Goal: Task Accomplishment & Management: Use online tool/utility

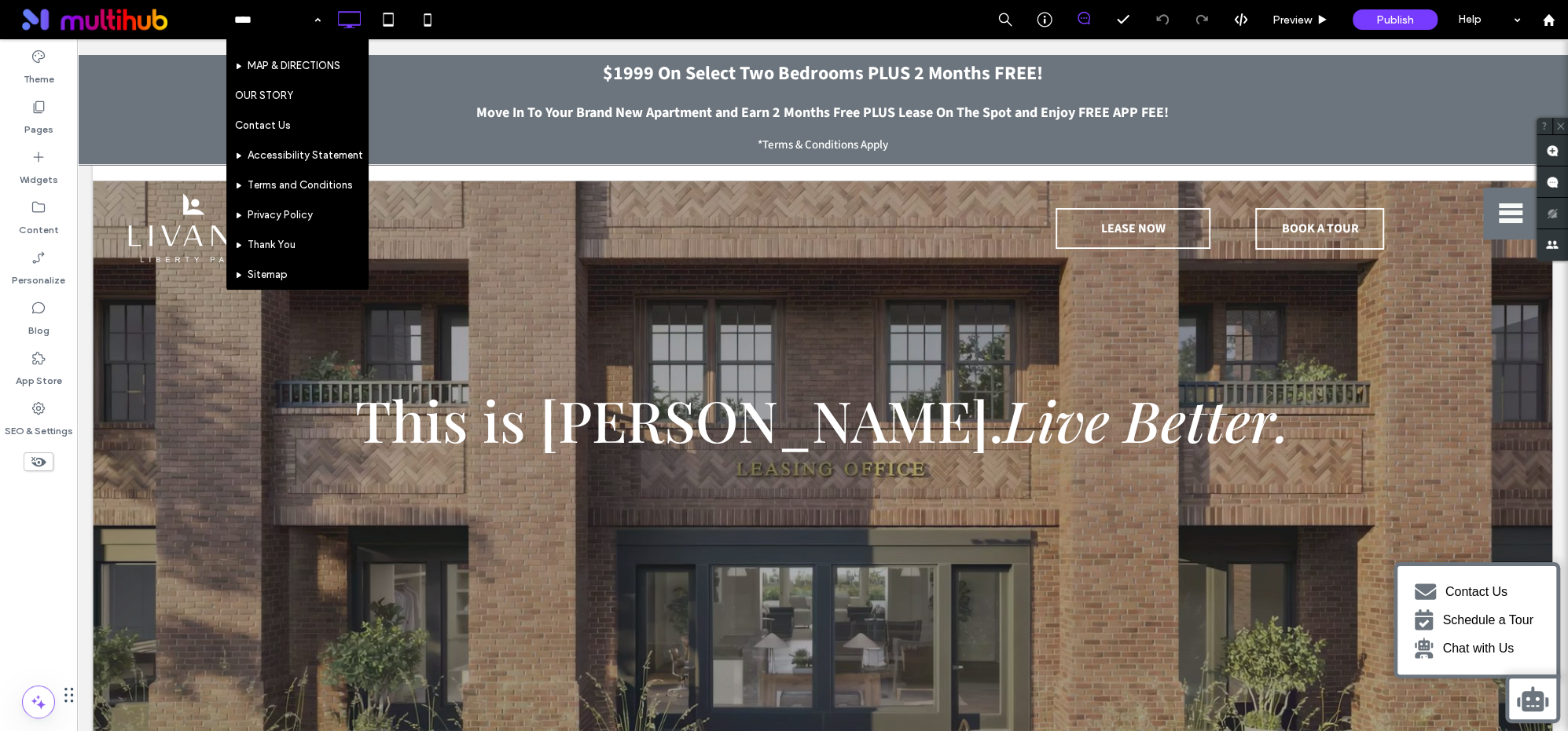
scroll to position [216, 0]
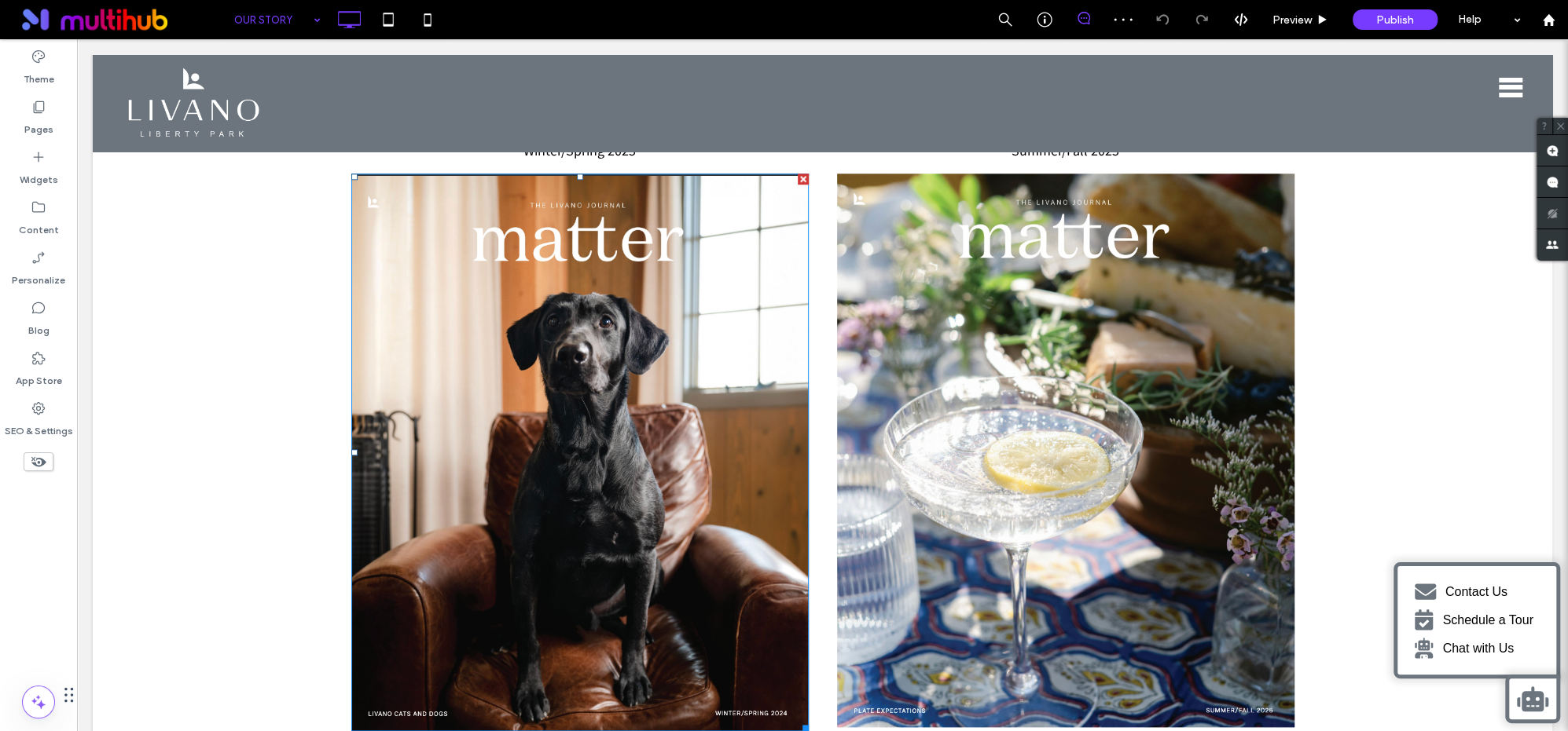
scroll to position [1161, 0]
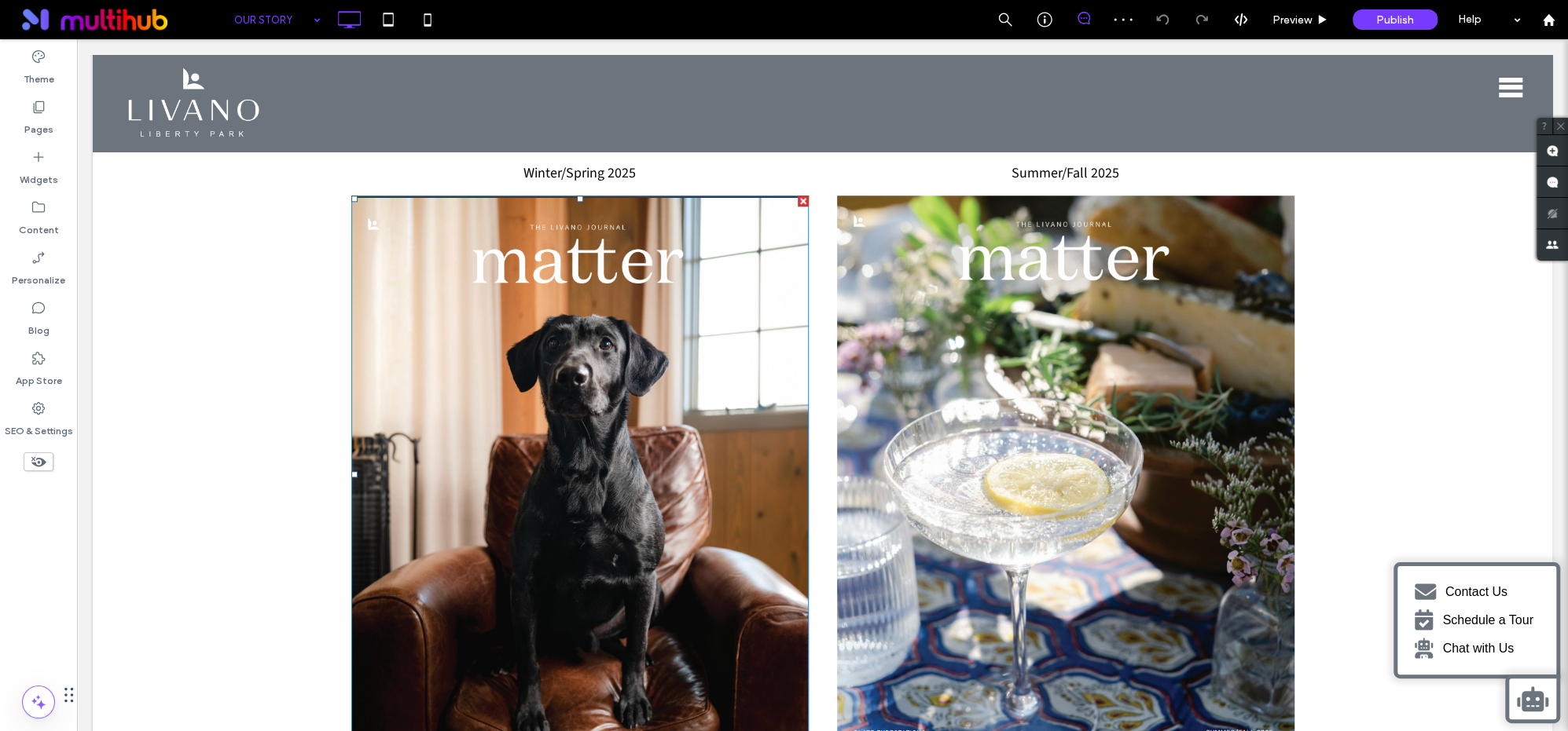
click at [674, 413] on img at bounding box center [580, 474] width 458 height 558
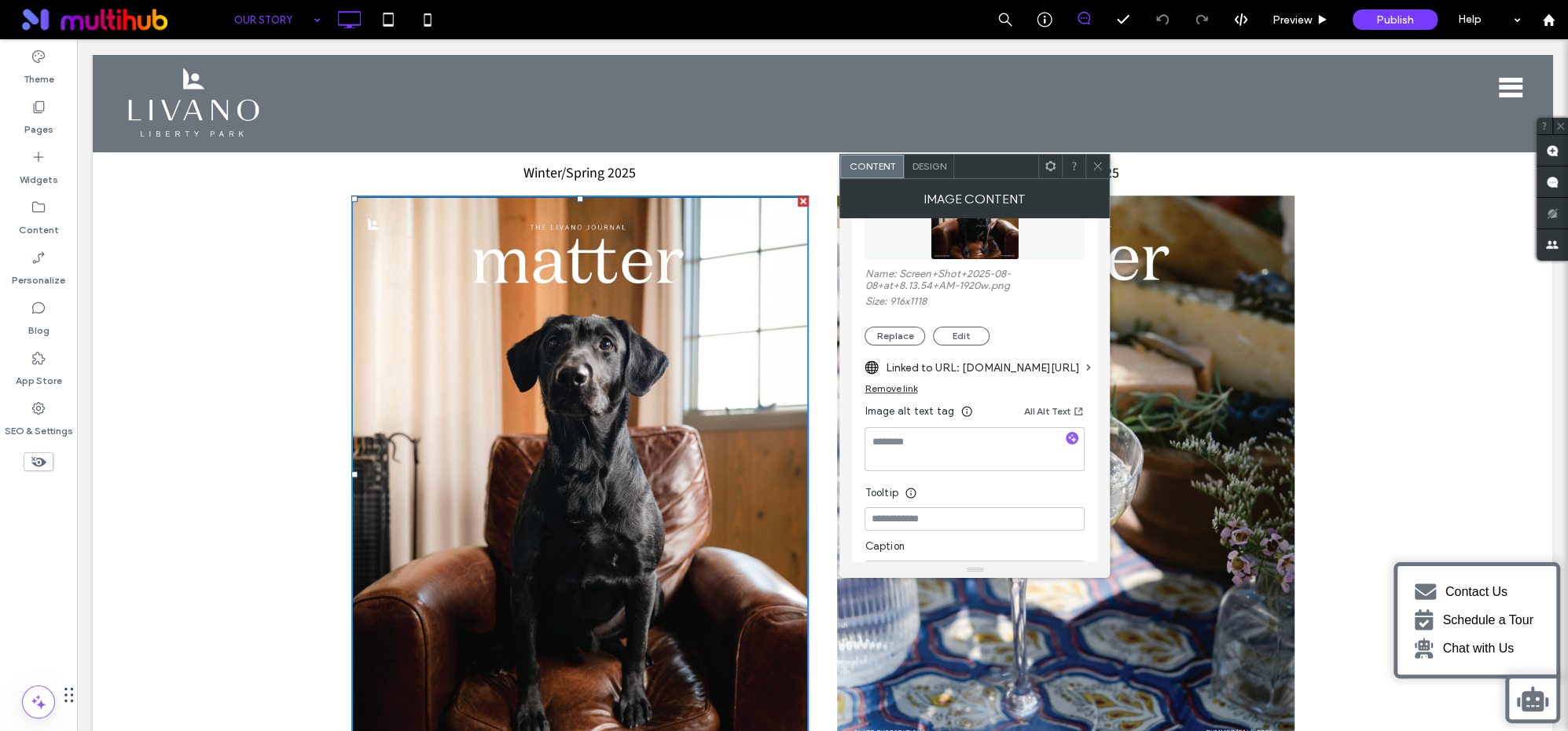
scroll to position [261, 0]
click at [931, 371] on label "Linked to URL: [DOMAIN_NAME][URL]" at bounding box center [982, 368] width 194 height 29
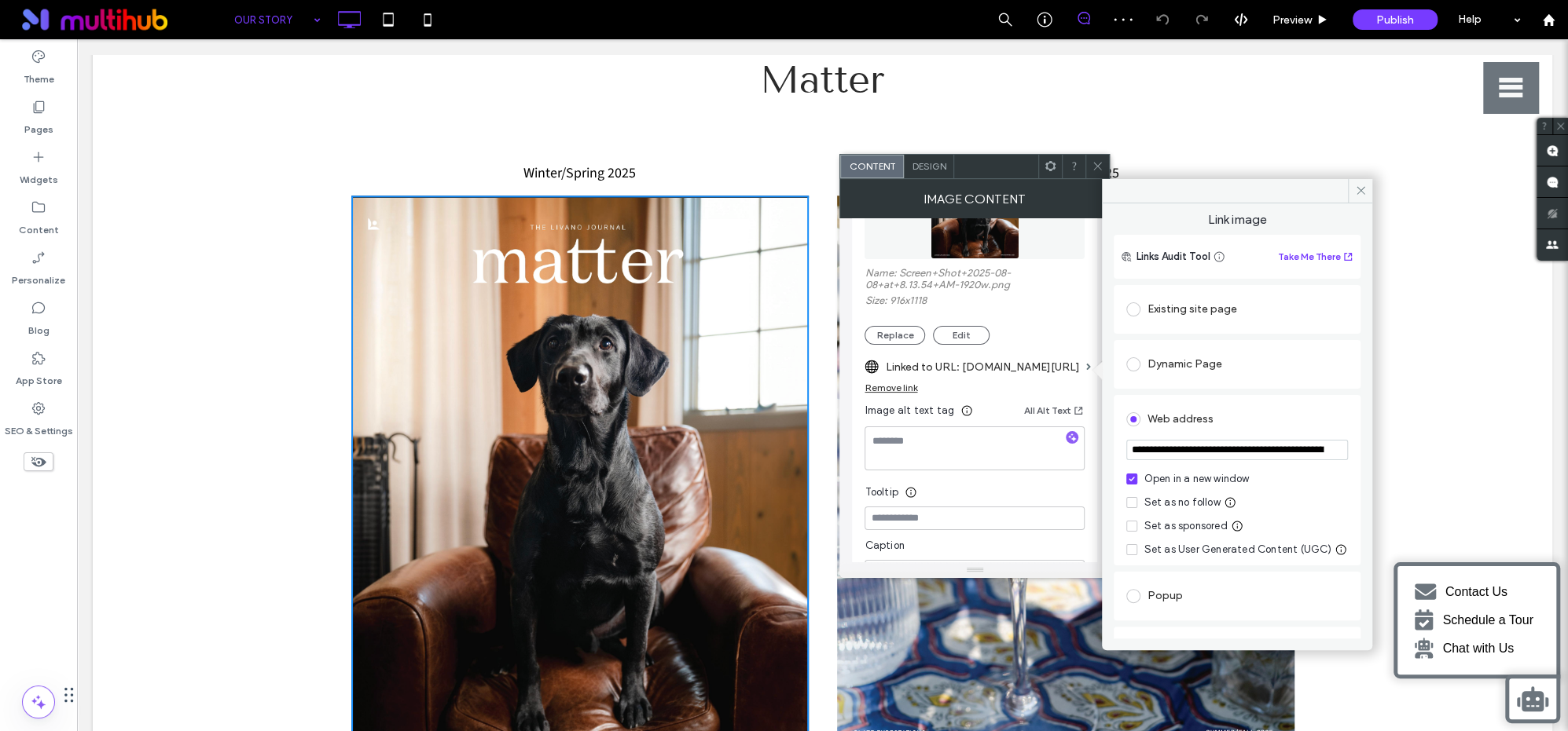
scroll to position [0, 211]
drag, startPoint x: 1208, startPoint y: 490, endPoint x: 1402, endPoint y: 450, distance: 198.1
paste input "url"
type input "**********"
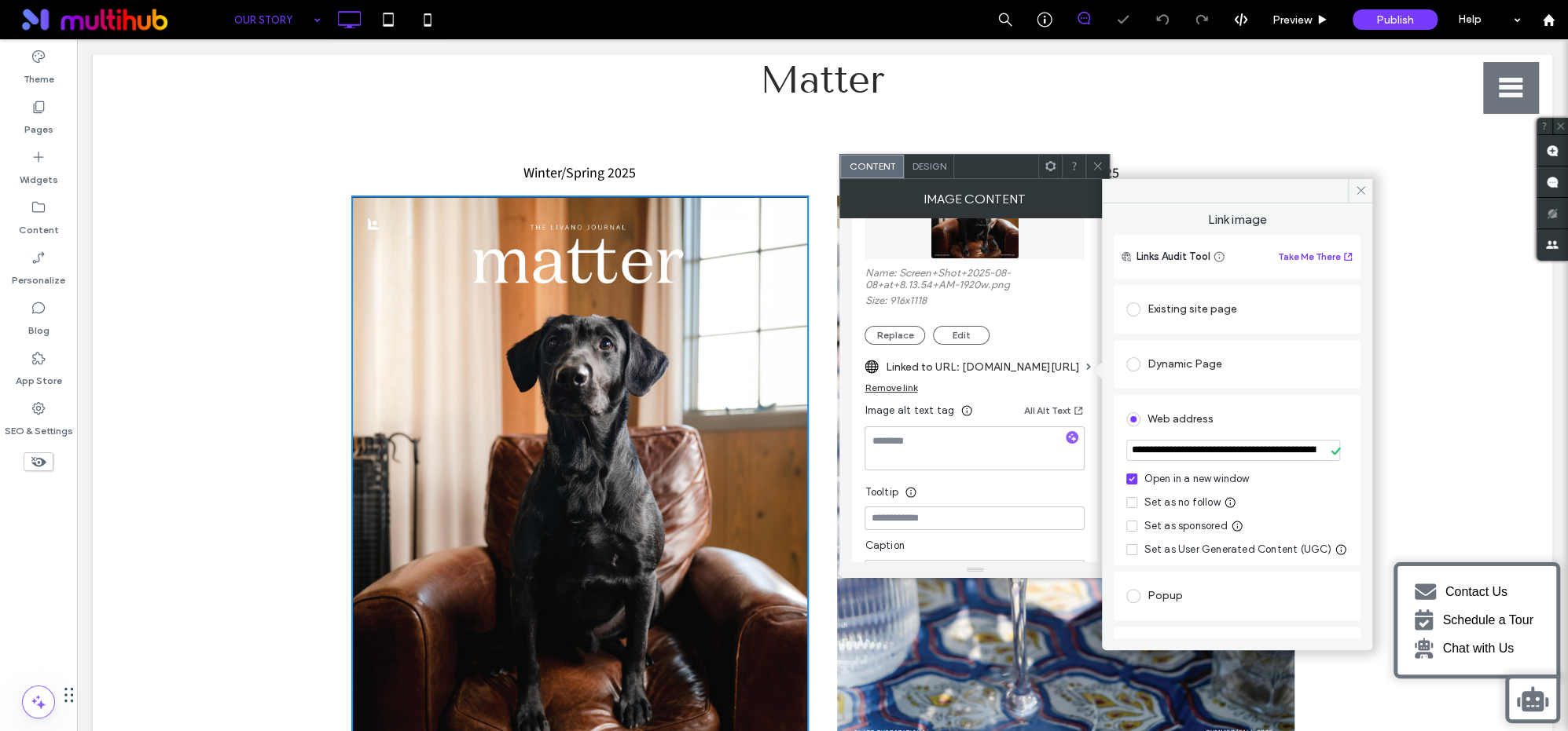
click at [1356, 389] on div "**********" at bounding box center [1237, 421] width 271 height 436
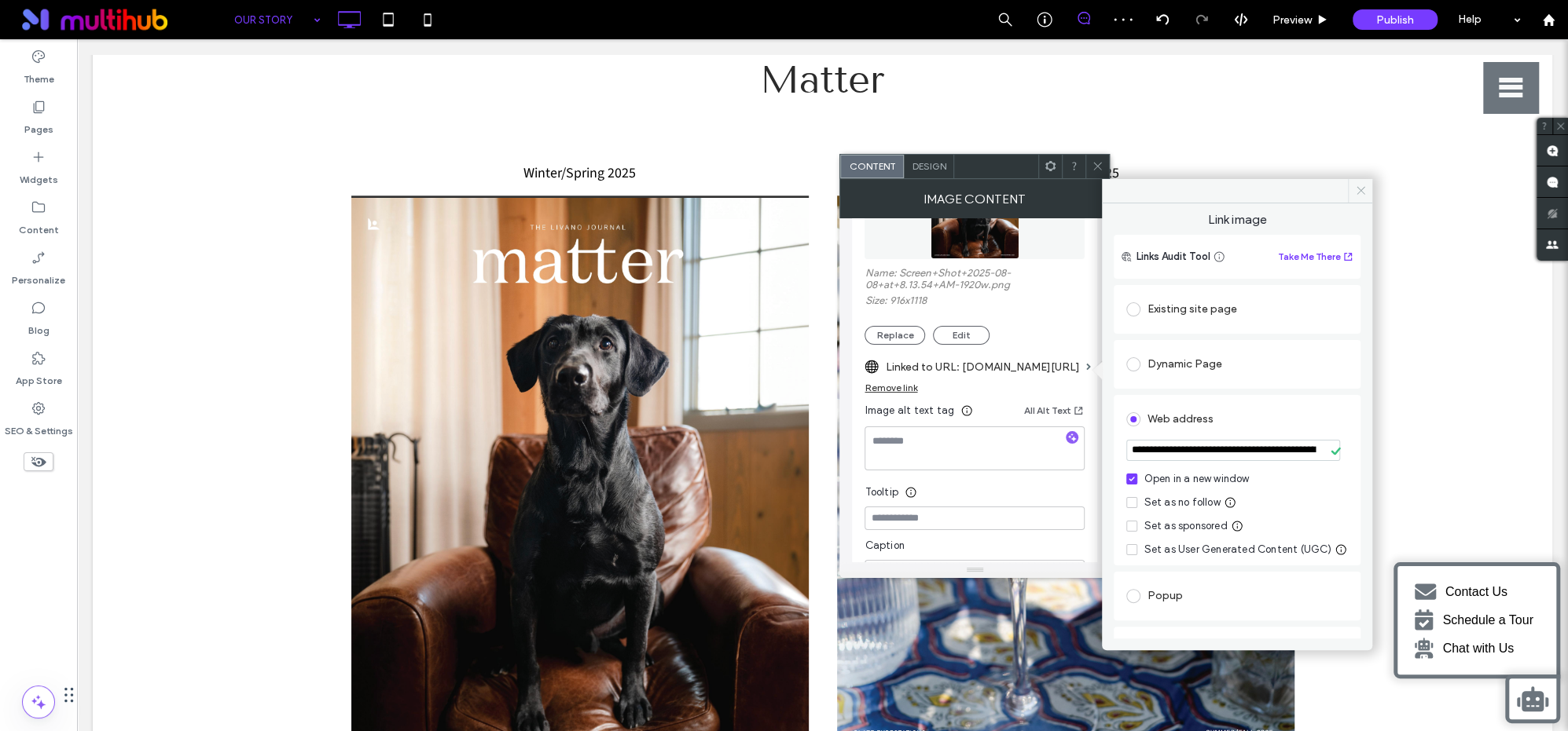
click at [1361, 191] on use at bounding box center [1361, 191] width 8 height 8
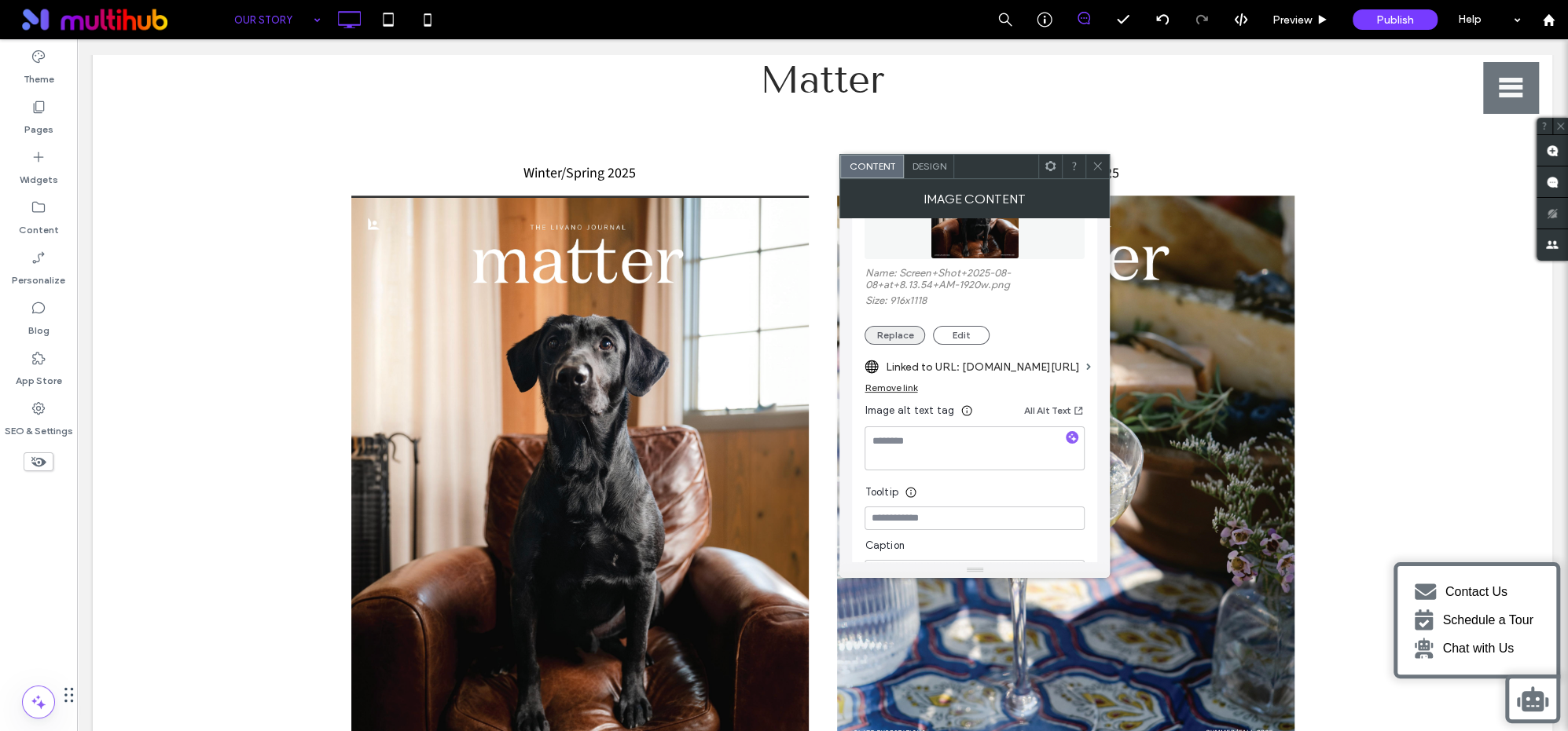
click at [899, 333] on button "Replace" at bounding box center [894, 335] width 61 height 19
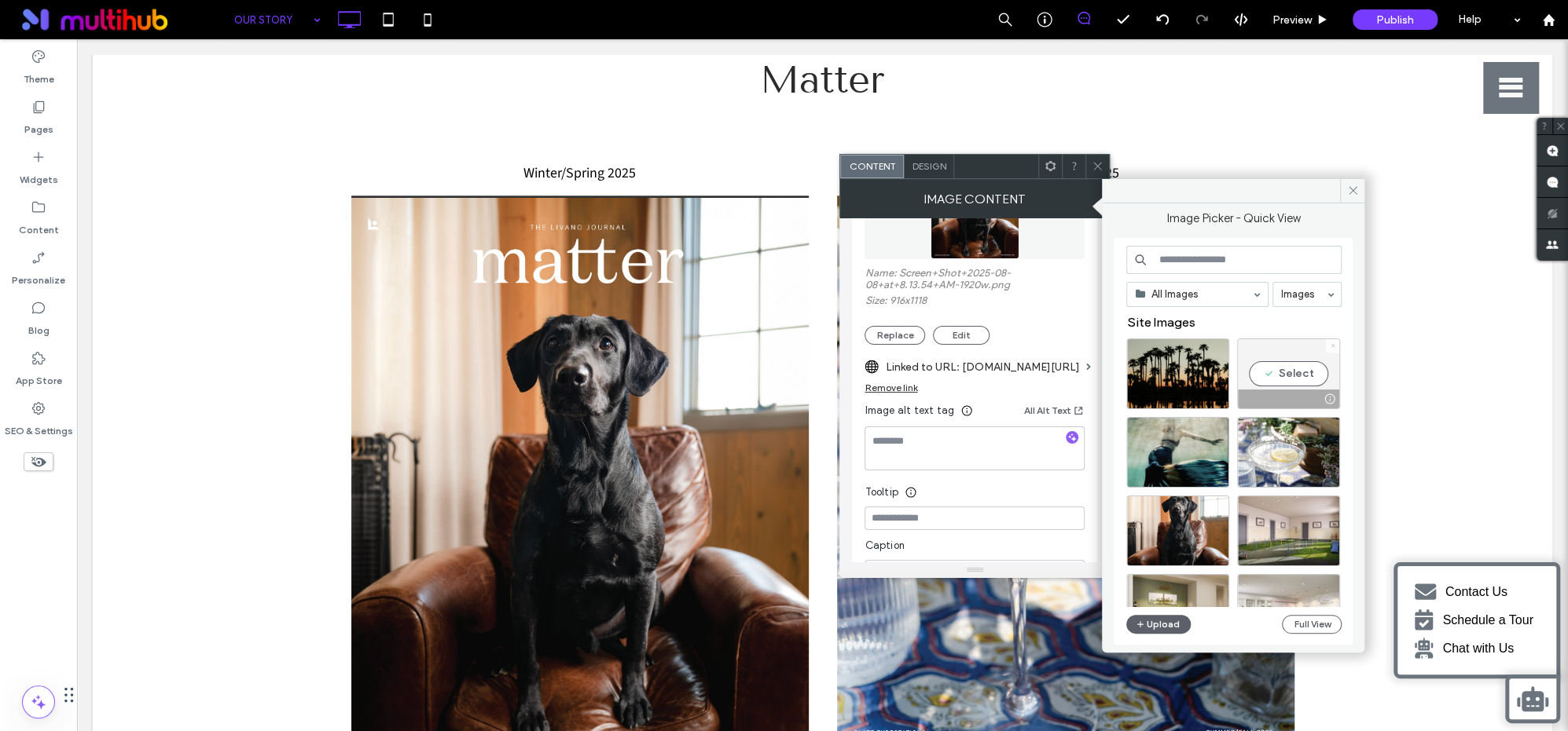
click at [1335, 344] on icon at bounding box center [1333, 346] width 6 height 6
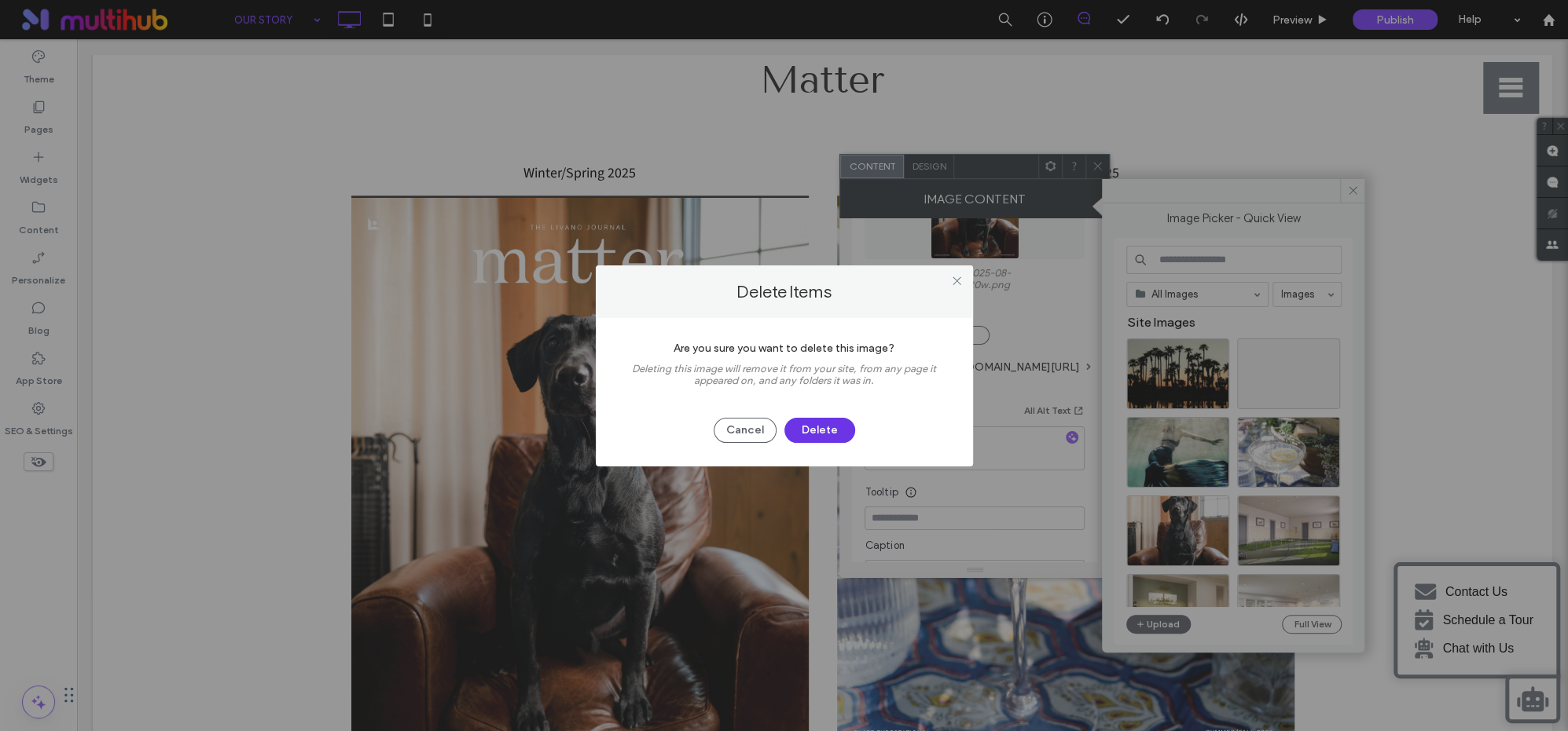
click at [838, 420] on button "Delete" at bounding box center [819, 430] width 70 height 25
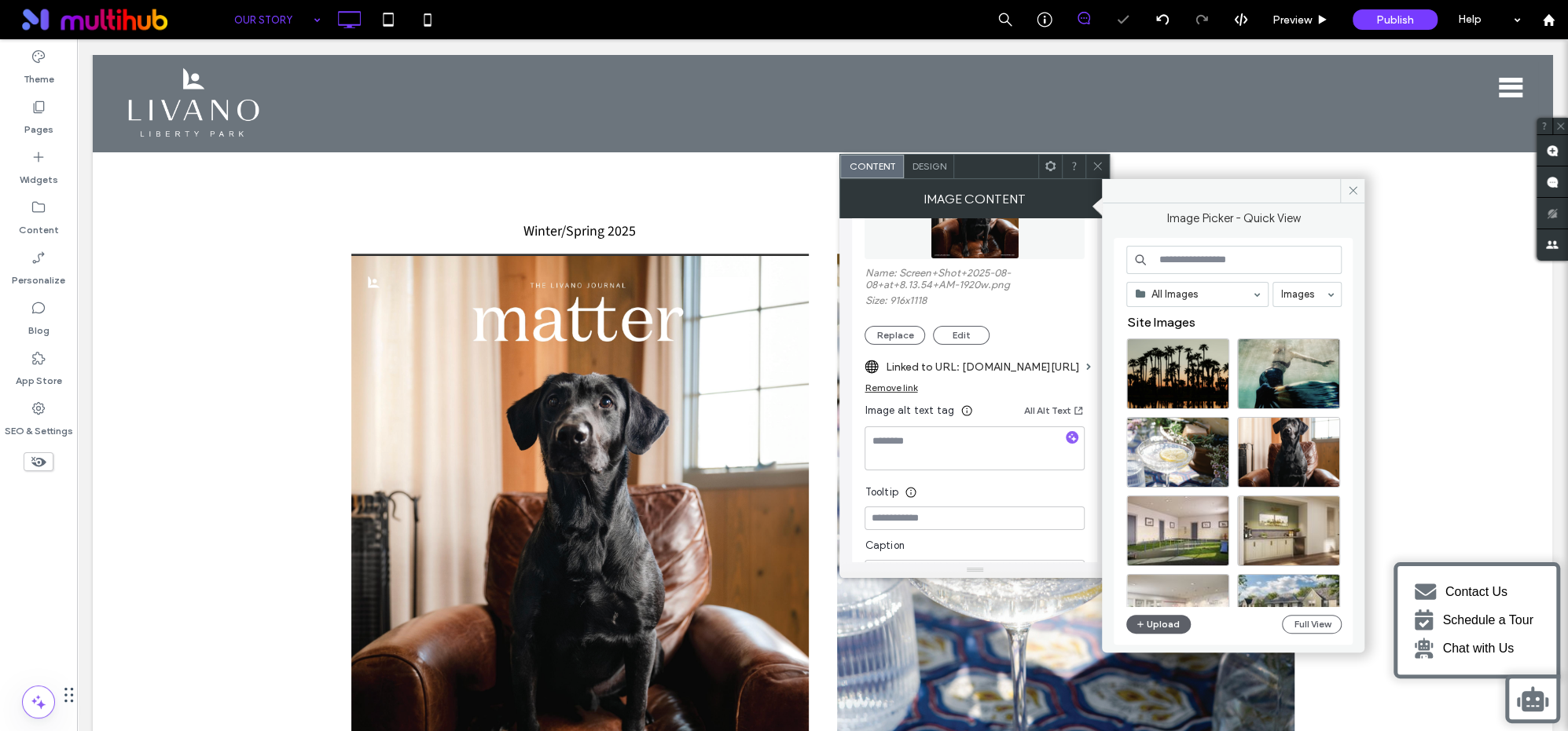
scroll to position [1103, 0]
click at [1158, 622] on button "Upload" at bounding box center [1158, 624] width 65 height 19
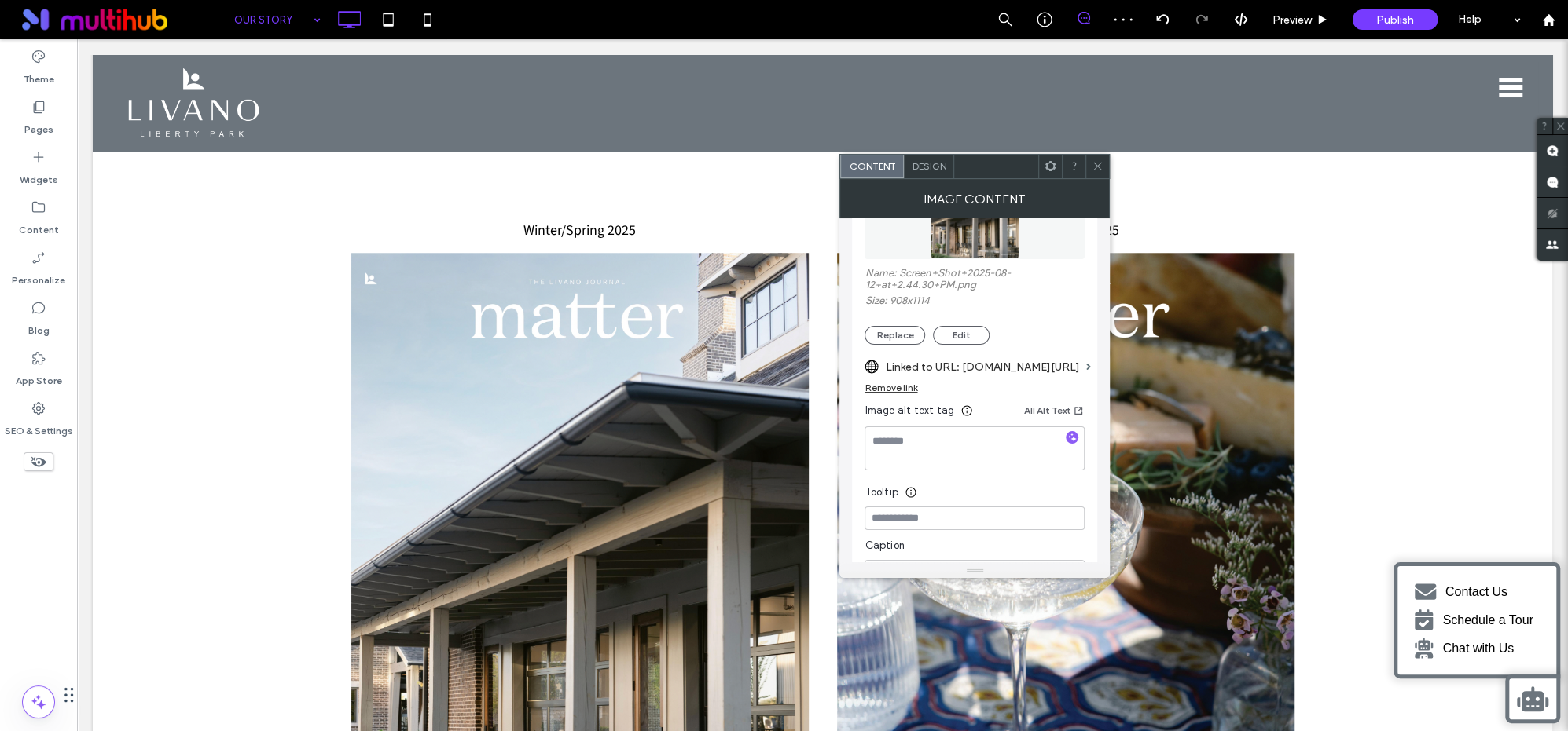
click at [1439, 359] on div "Winter/Spring 2025 Click To Paste Summer/Fall 2025 Click To Paste Row + Add Sec…" at bounding box center [822, 529] width 1459 height 711
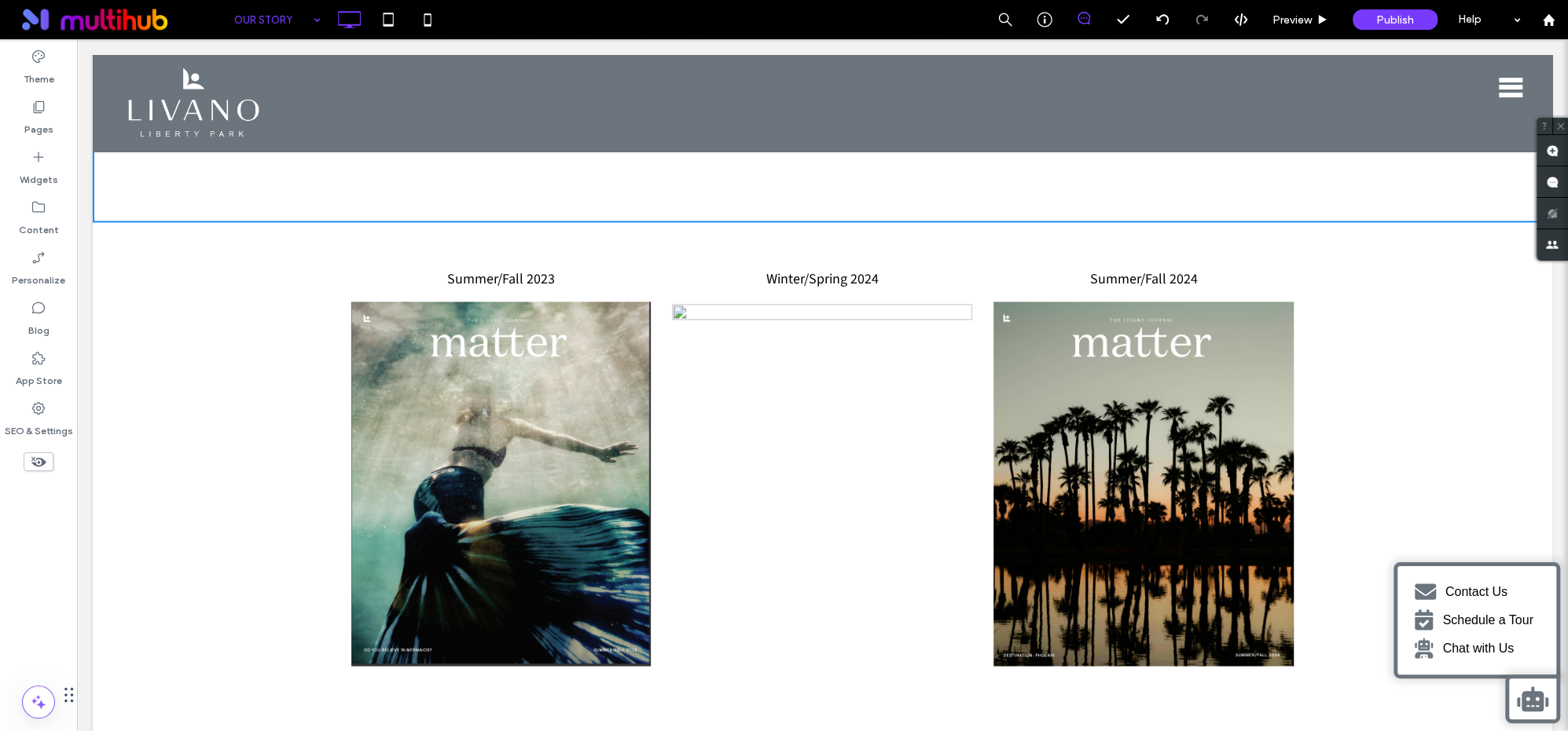
scroll to position [1760, 0]
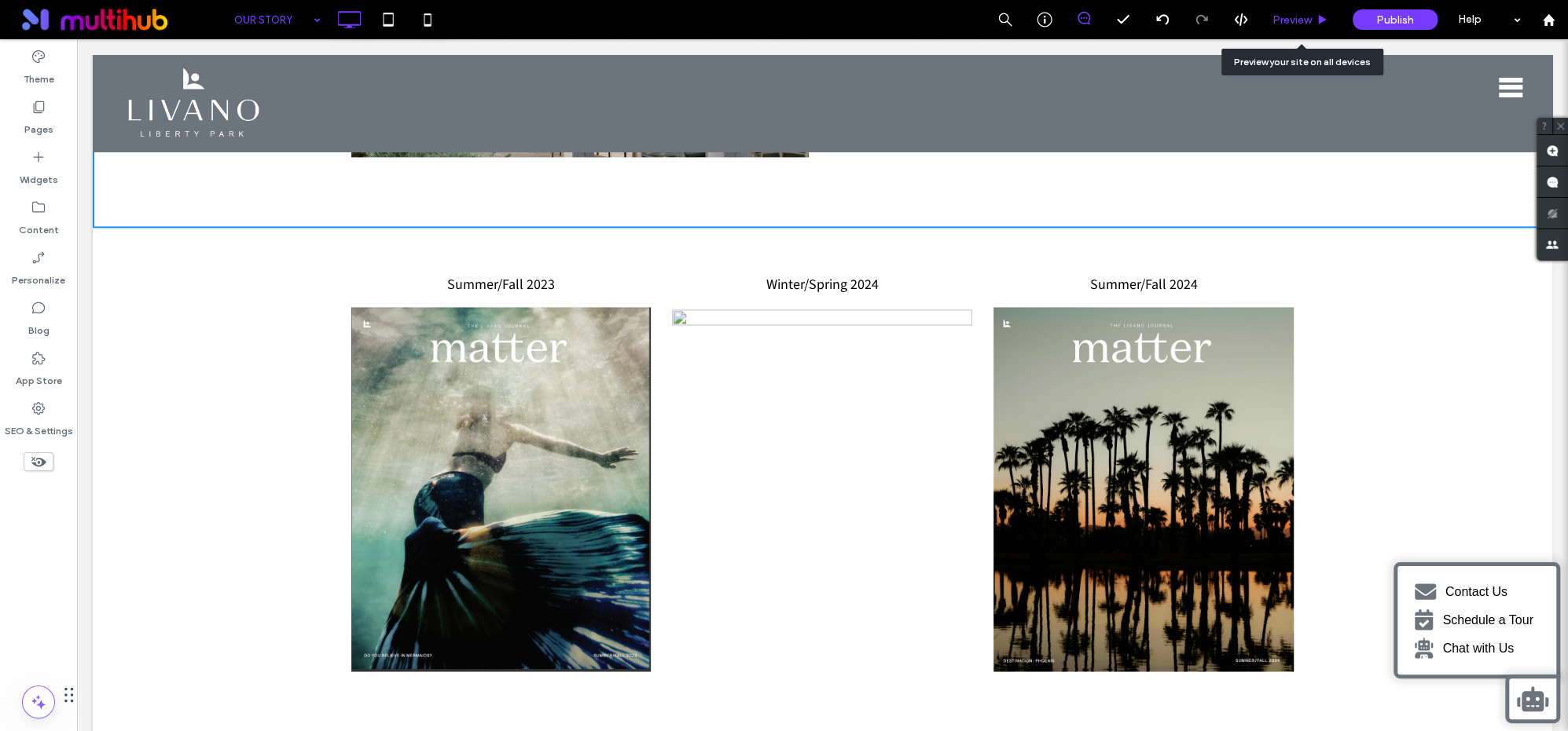
click at [1307, 25] on span "Preview" at bounding box center [1292, 19] width 40 height 13
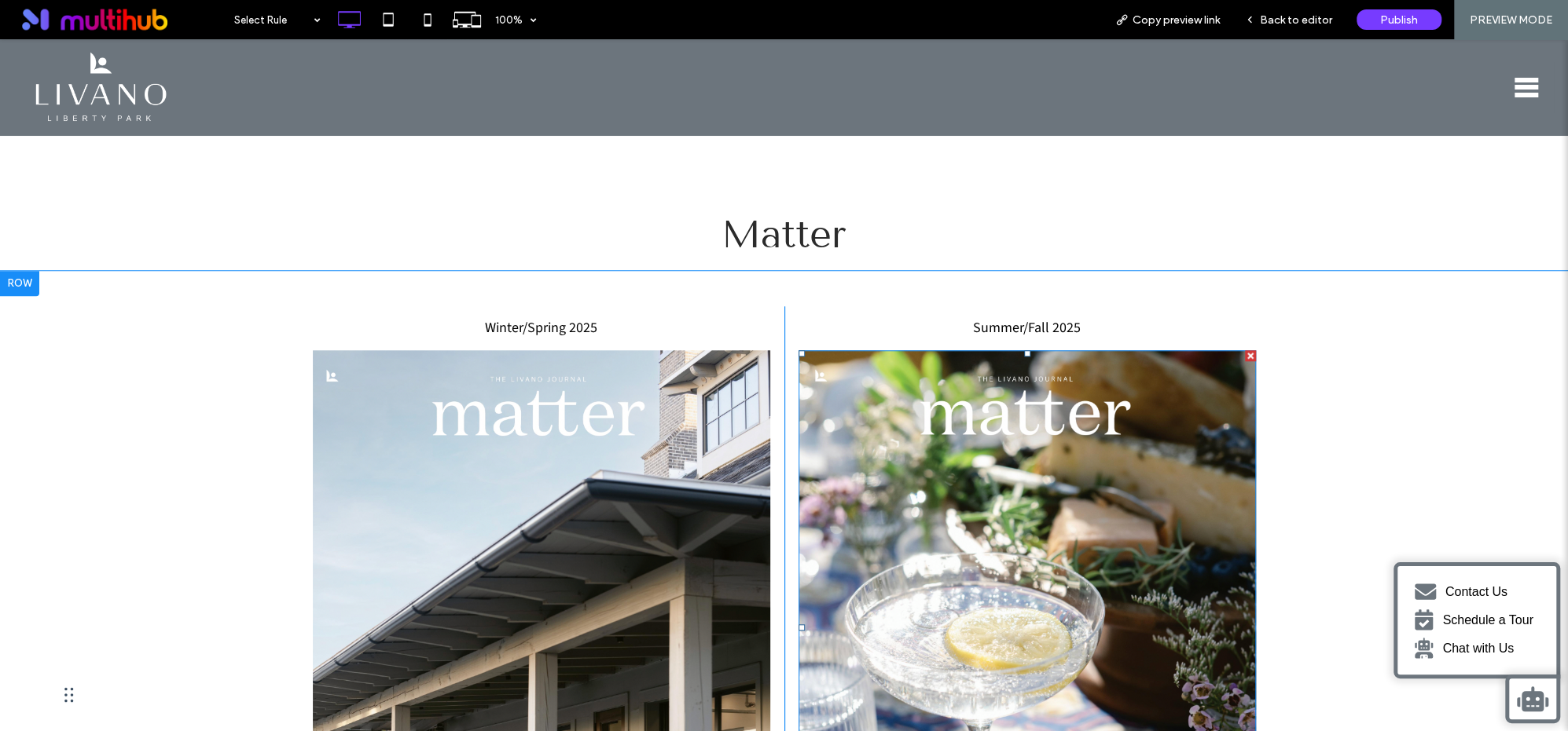
scroll to position [971, 0]
